Goal: Information Seeking & Learning: Learn about a topic

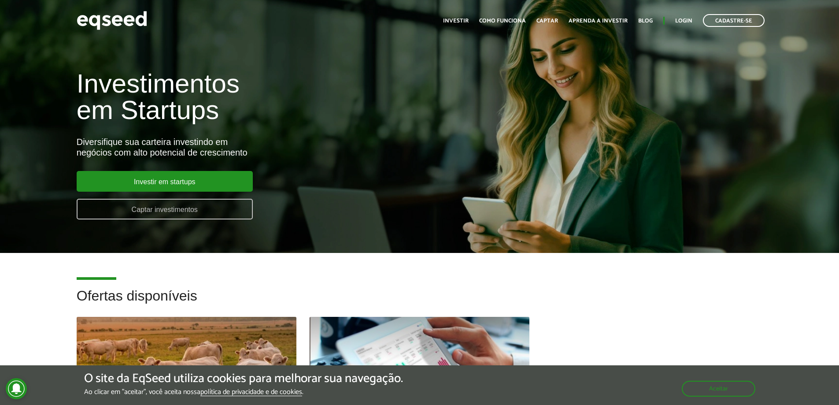
click at [187, 211] on link "Captar investimentos" at bounding box center [165, 209] width 176 height 21
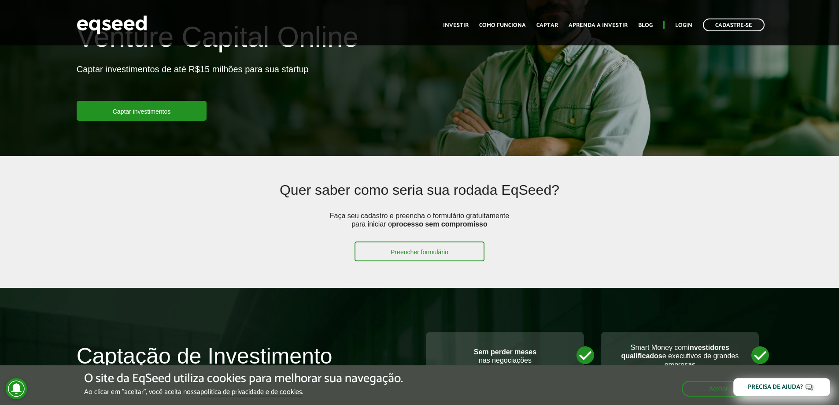
scroll to position [44, 0]
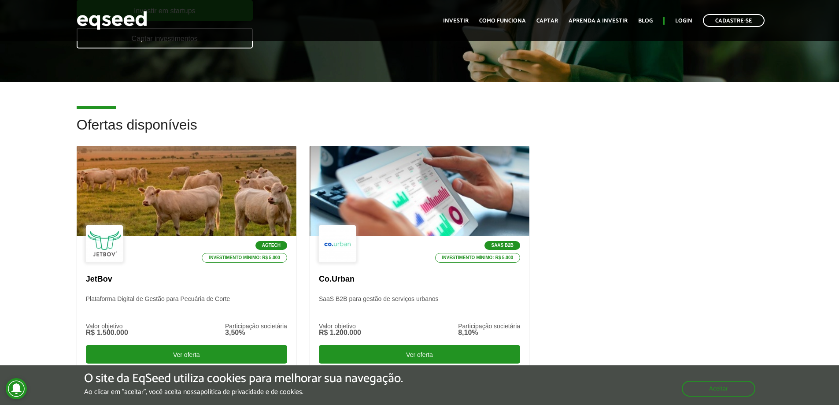
scroll to position [220, 0]
